Goal: Task Accomplishment & Management: Complete application form

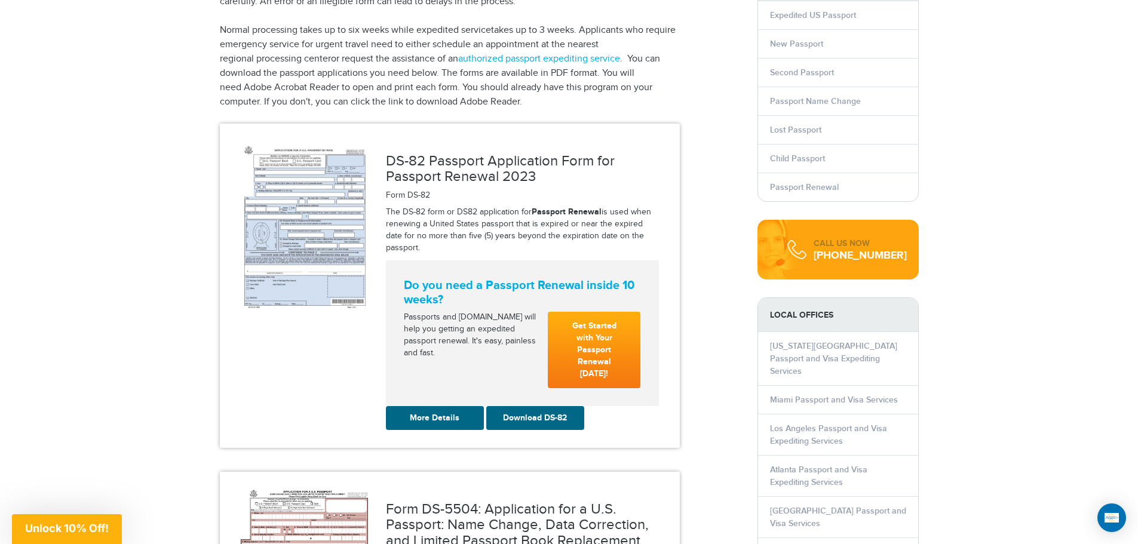
click at [296, 225] on img at bounding box center [304, 226] width 127 height 168
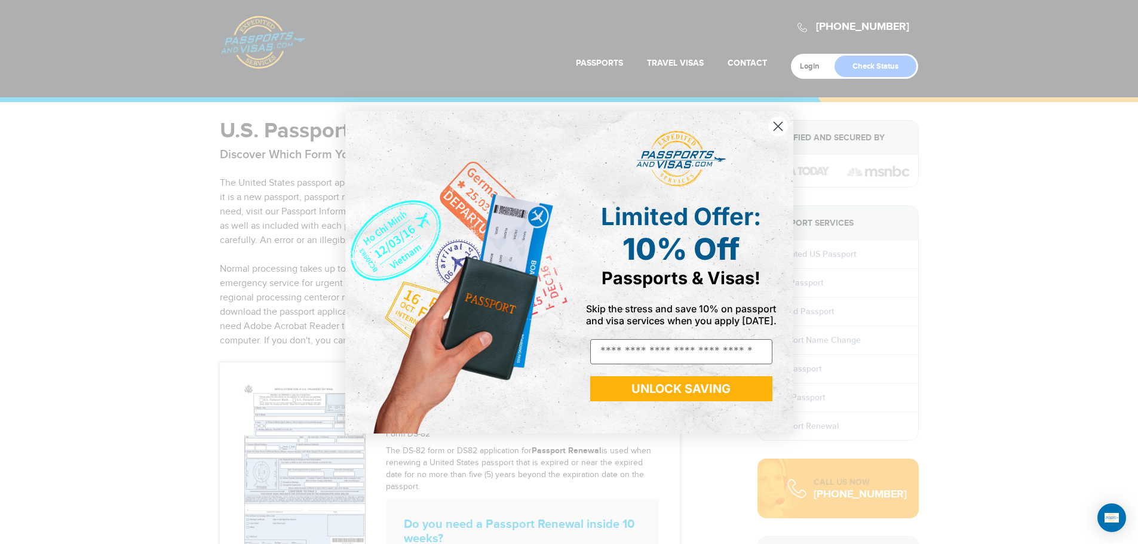
click at [826, 280] on div "Close dialog Limited Offer: 10% Off Passports & Visas! Skip the stress and save…" at bounding box center [569, 272] width 1138 height 544
click at [780, 126] on circle "Close dialog" at bounding box center [778, 126] width 20 height 20
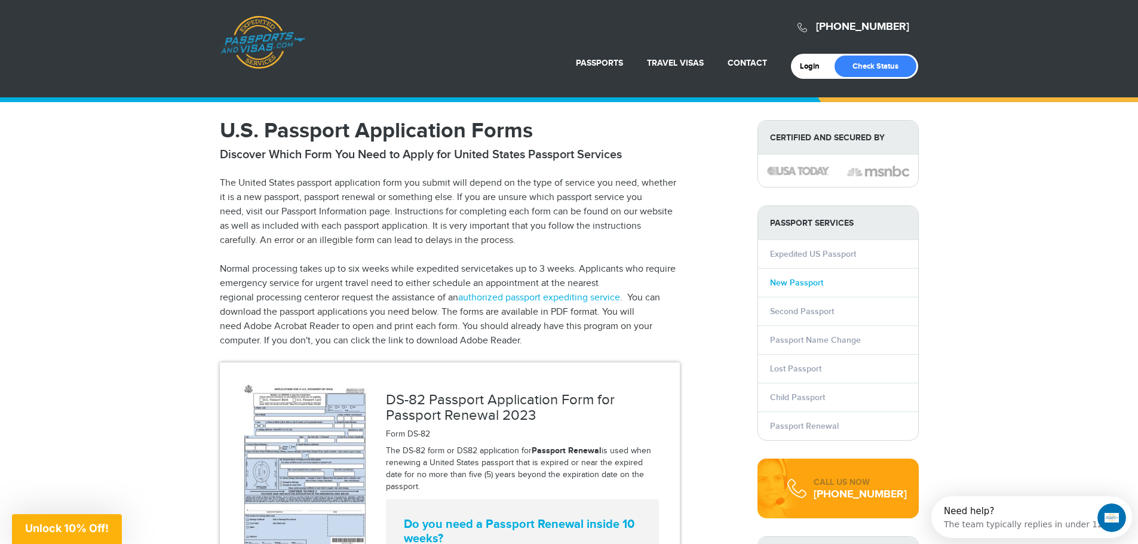
click at [800, 279] on link "New Passport" at bounding box center [796, 283] width 53 height 10
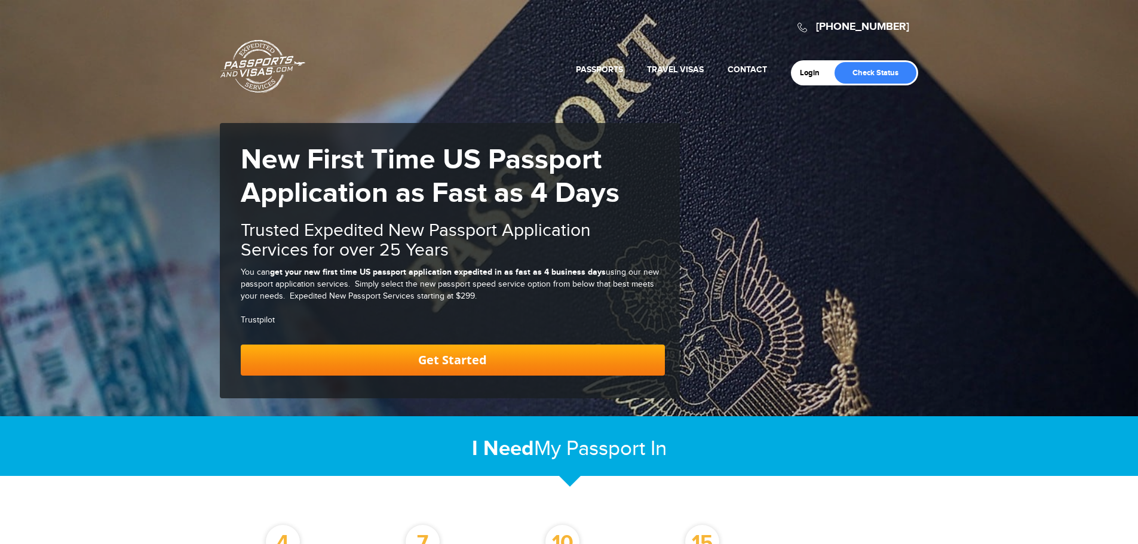
click at [487, 361] on link "Get Started" at bounding box center [453, 360] width 424 height 31
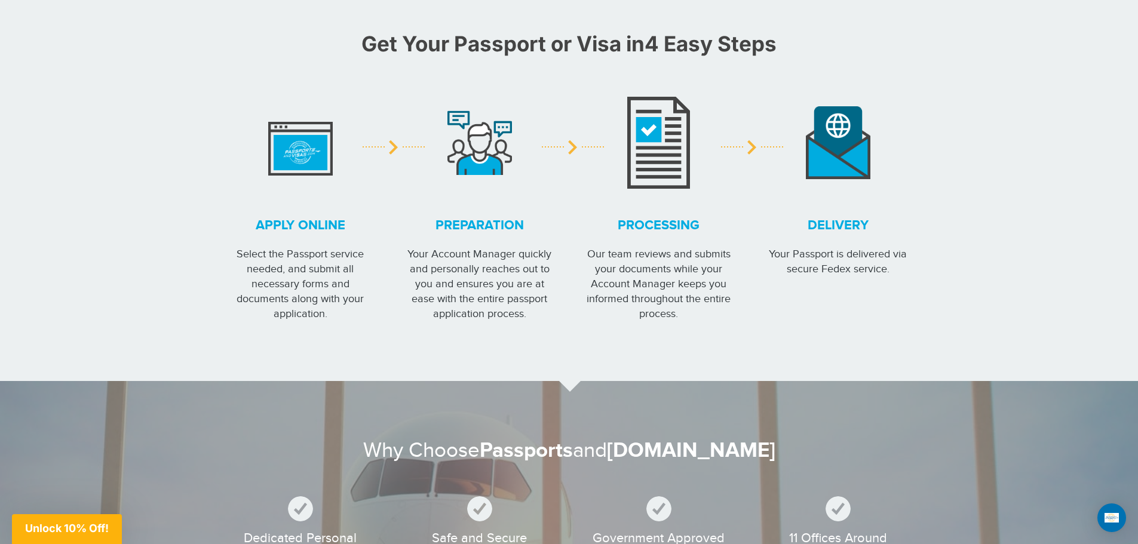
scroll to position [1014, 0]
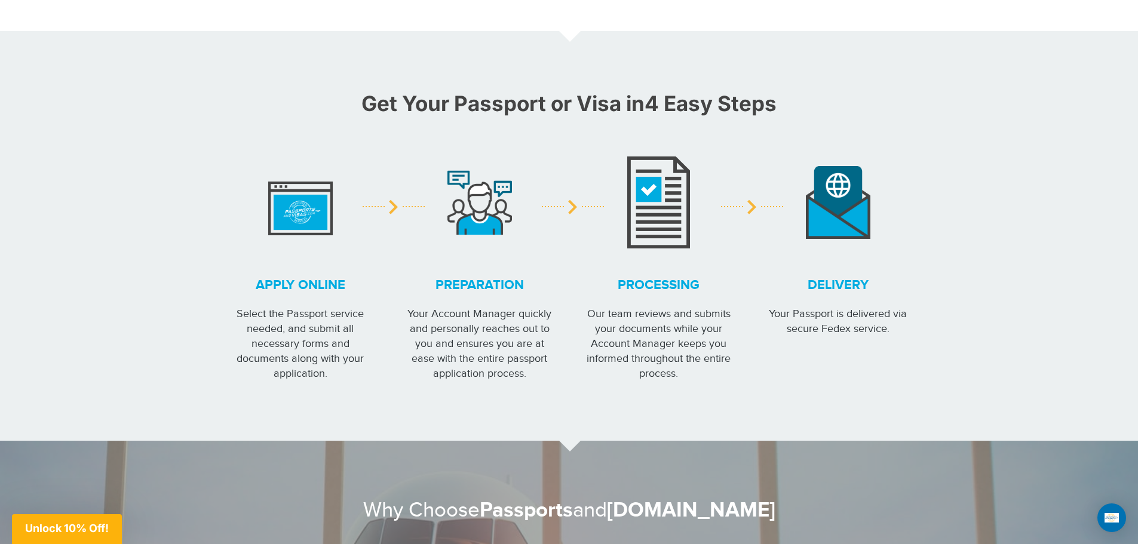
click at [478, 221] on img at bounding box center [479, 202] width 65 height 64
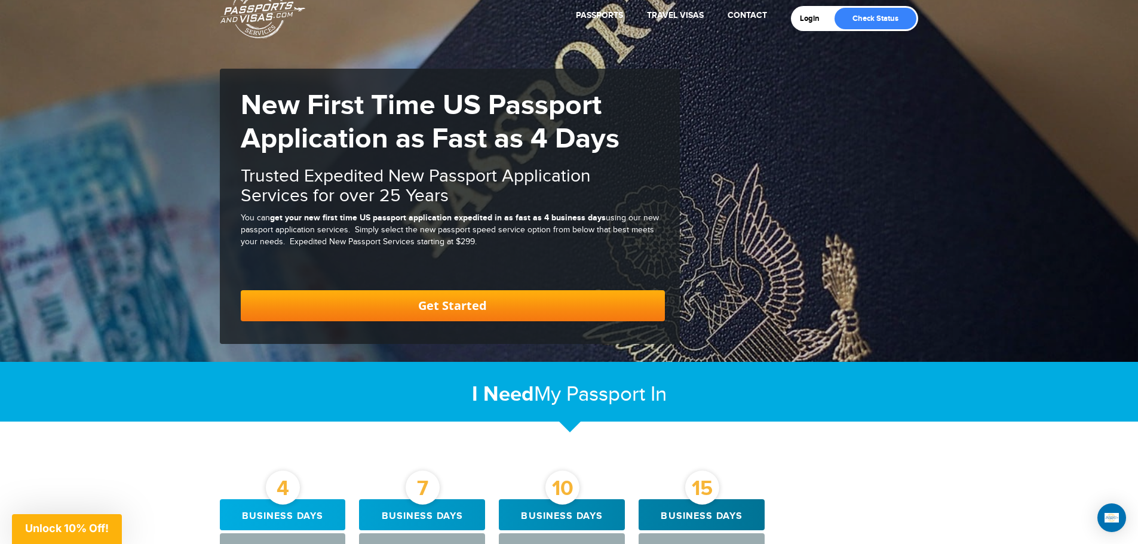
scroll to position [0, 0]
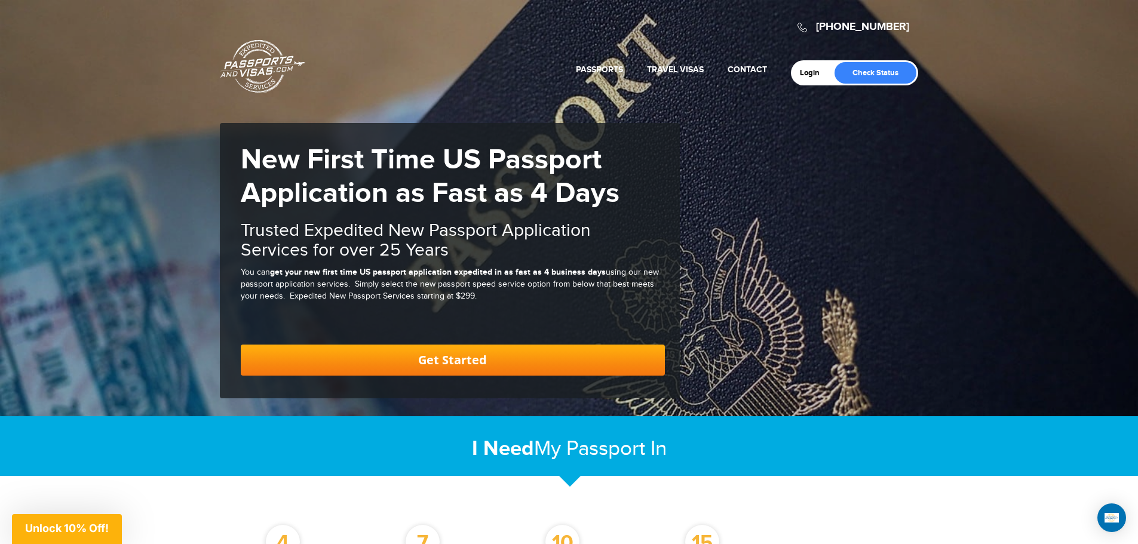
click at [449, 355] on link "Get Started" at bounding box center [453, 360] width 424 height 31
